Goal: Information Seeking & Learning: Learn about a topic

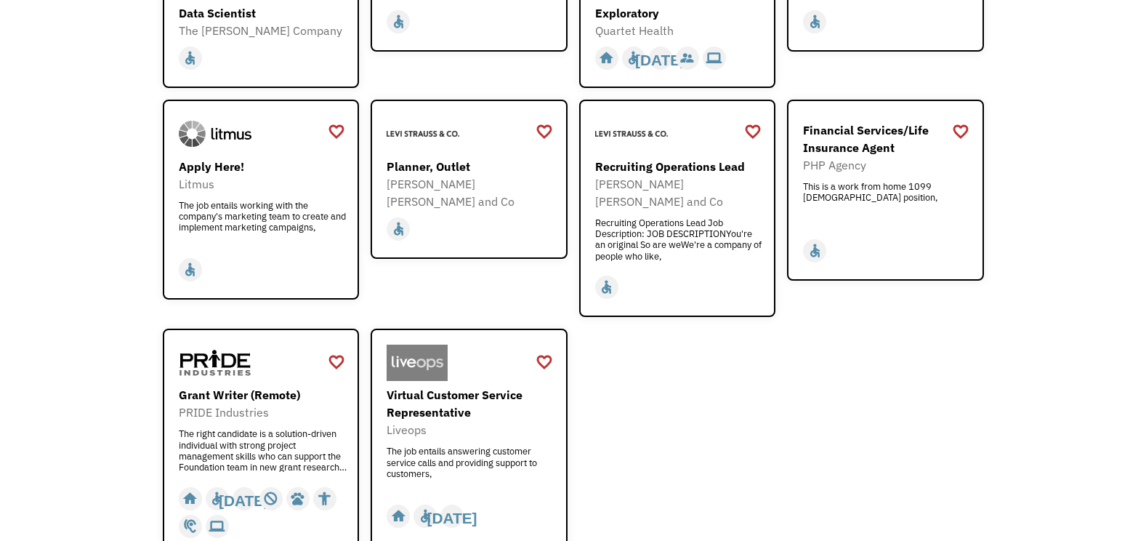
scroll to position [1713, 0]
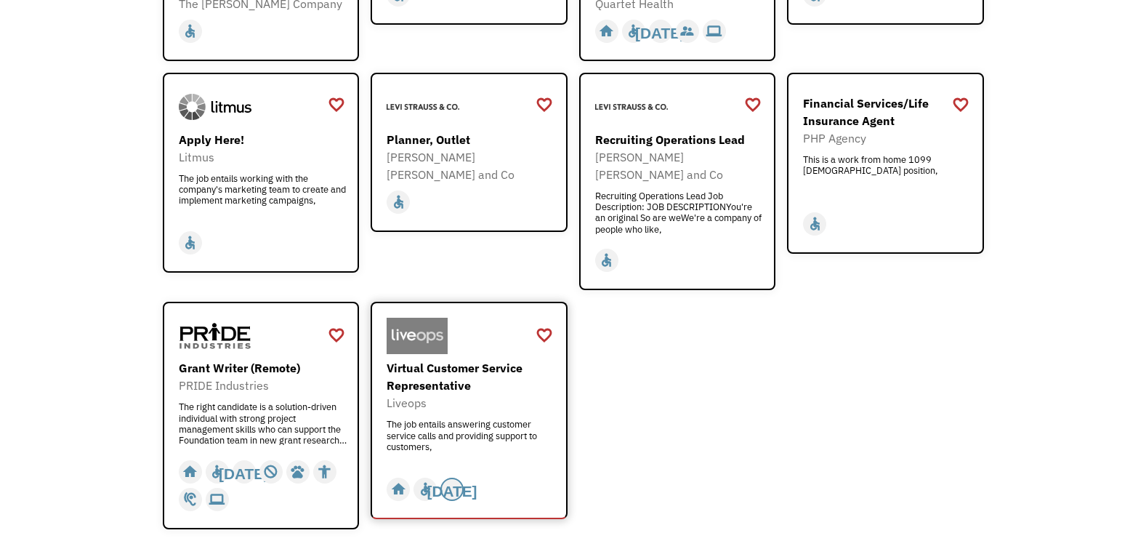
click at [444, 478] on div "[DATE]" at bounding box center [452, 489] width 50 height 22
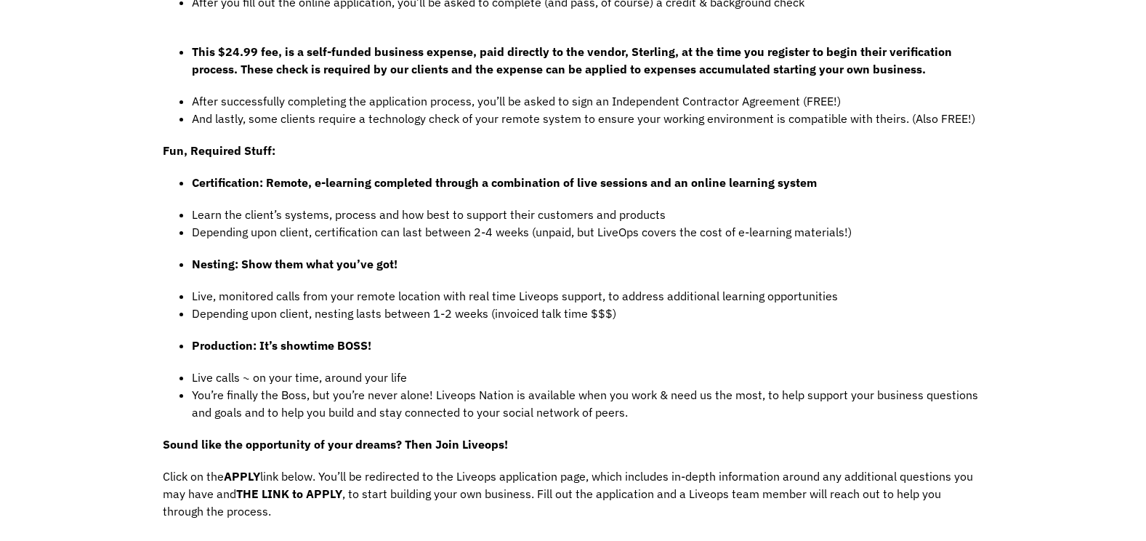
scroll to position [564, 0]
